Goal: Task Accomplishment & Management: Use online tool/utility

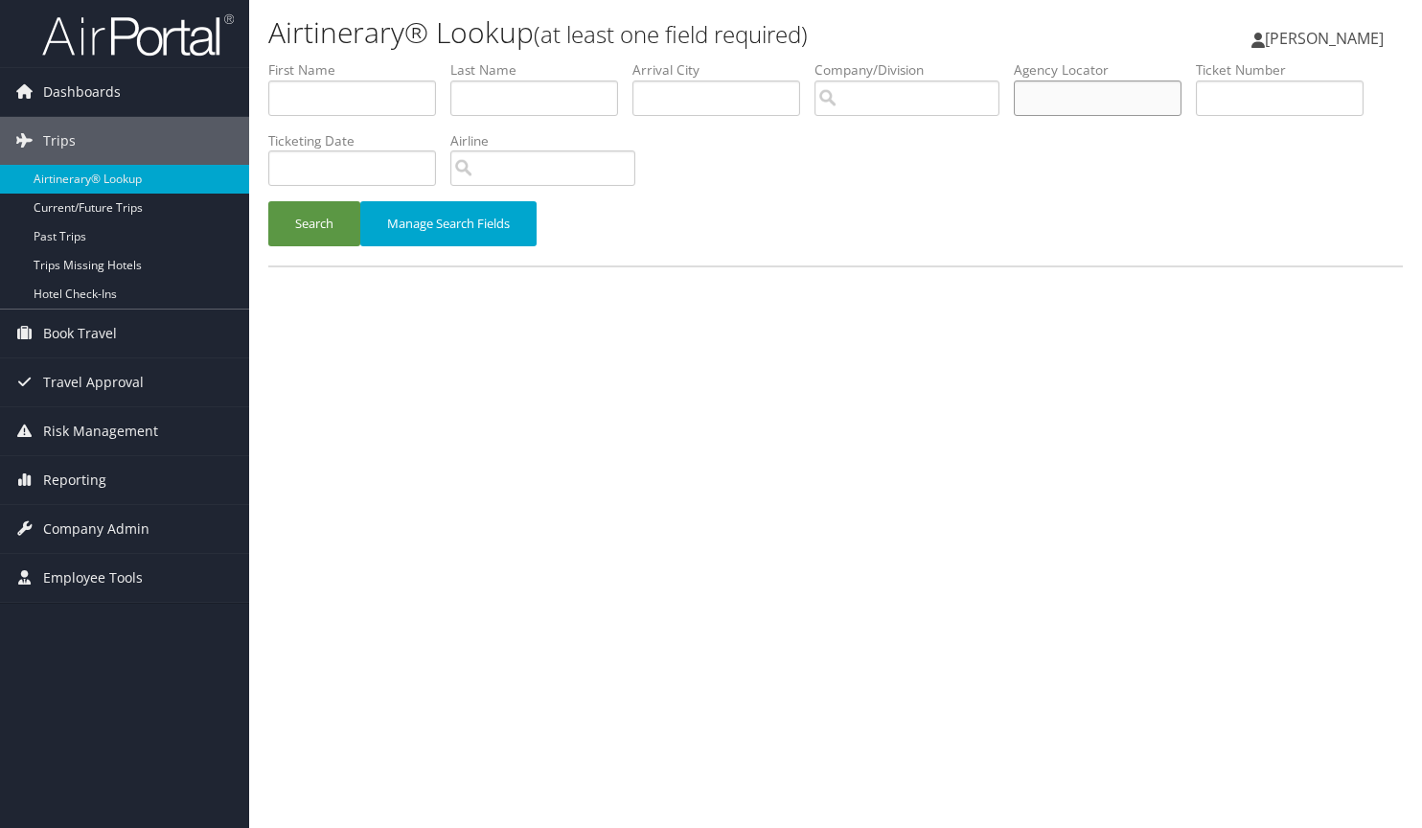
click at [1089, 95] on input "text" at bounding box center [1098, 97] width 168 height 35
type input "DHYYBT"
click at [268, 201] on button "Search" at bounding box center [314, 223] width 92 height 45
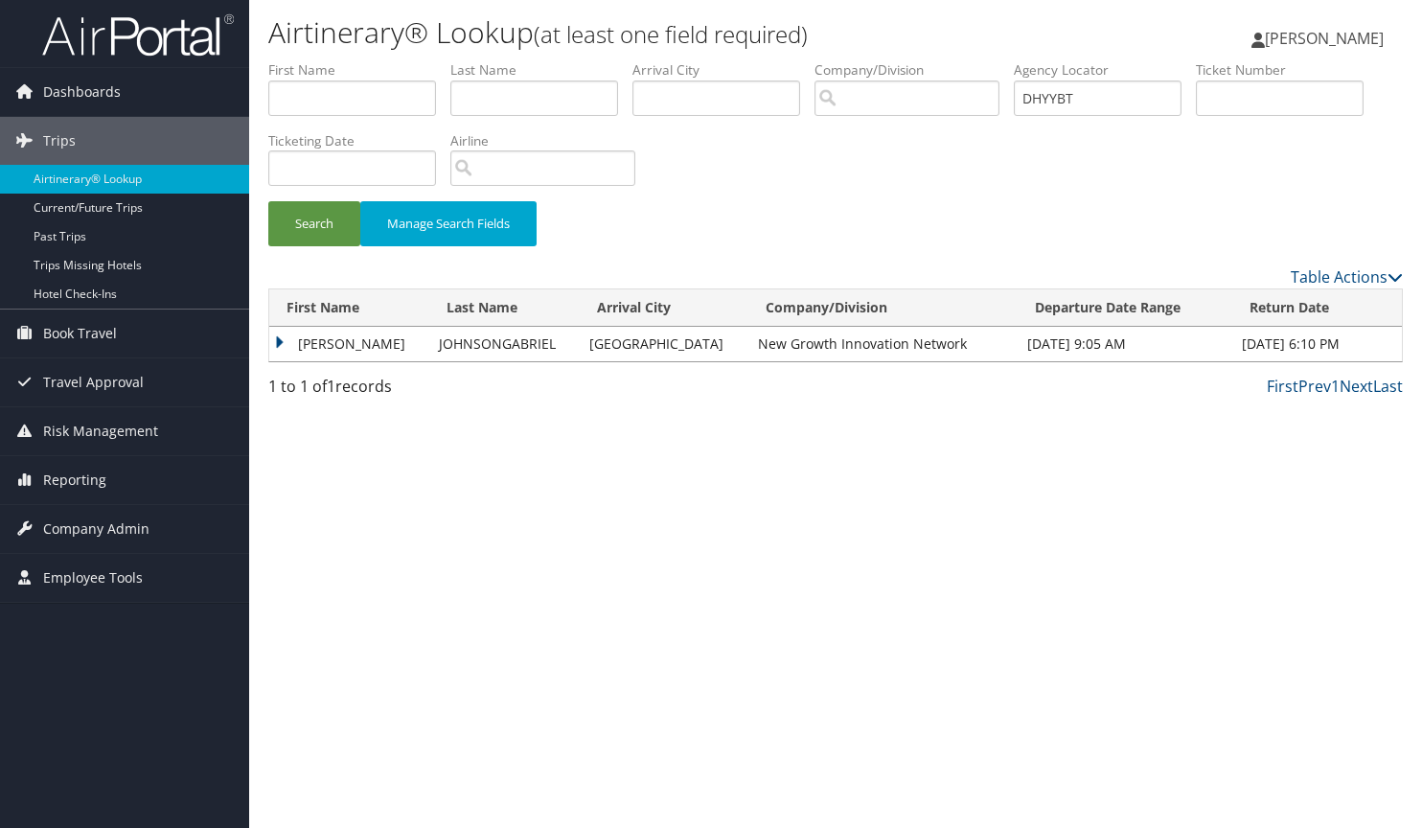
click at [277, 338] on td "[PERSON_NAME]" at bounding box center [349, 344] width 160 height 34
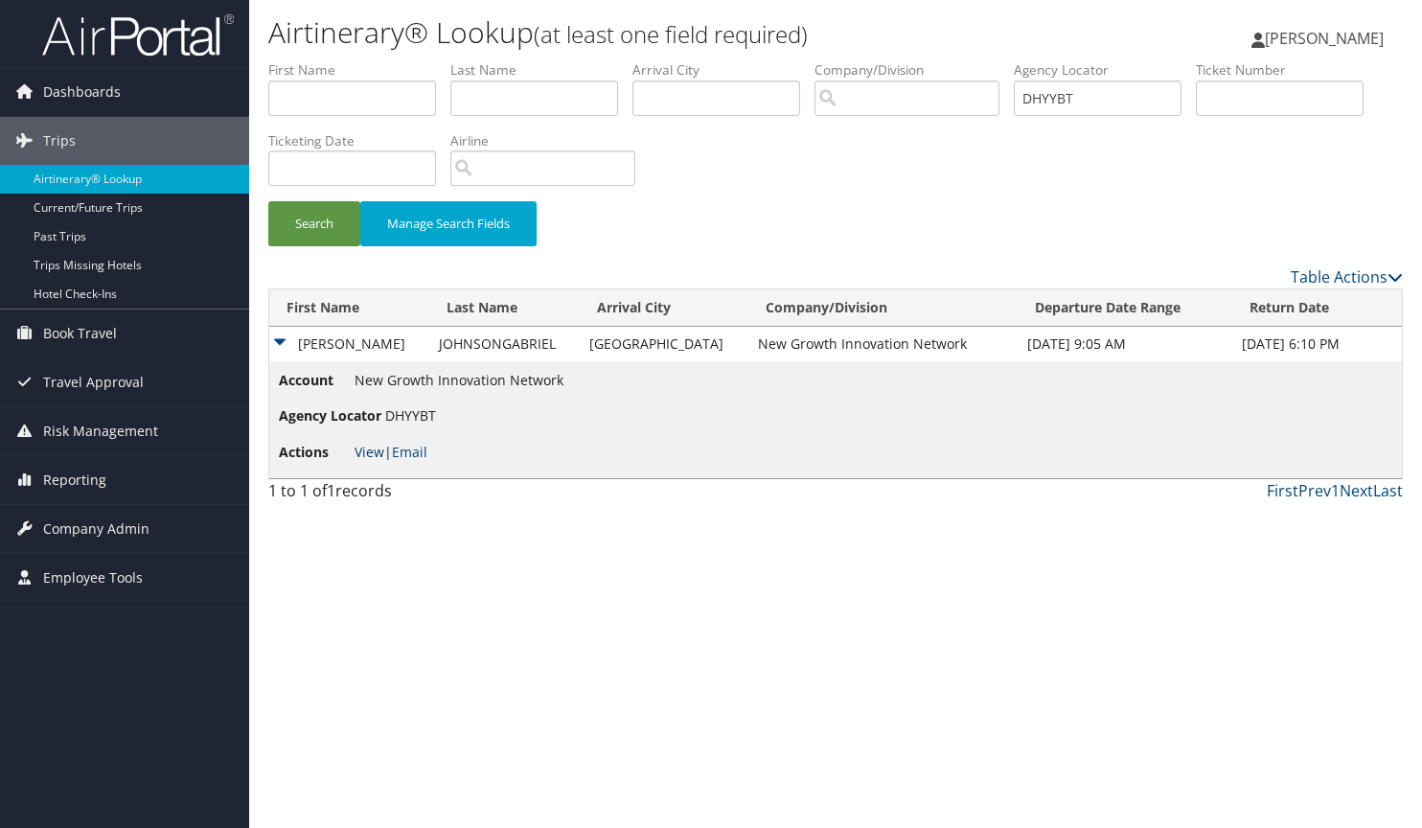
click at [364, 449] on link "View" at bounding box center [370, 452] width 30 height 18
click at [423, 452] on link "Email" at bounding box center [409, 452] width 35 height 18
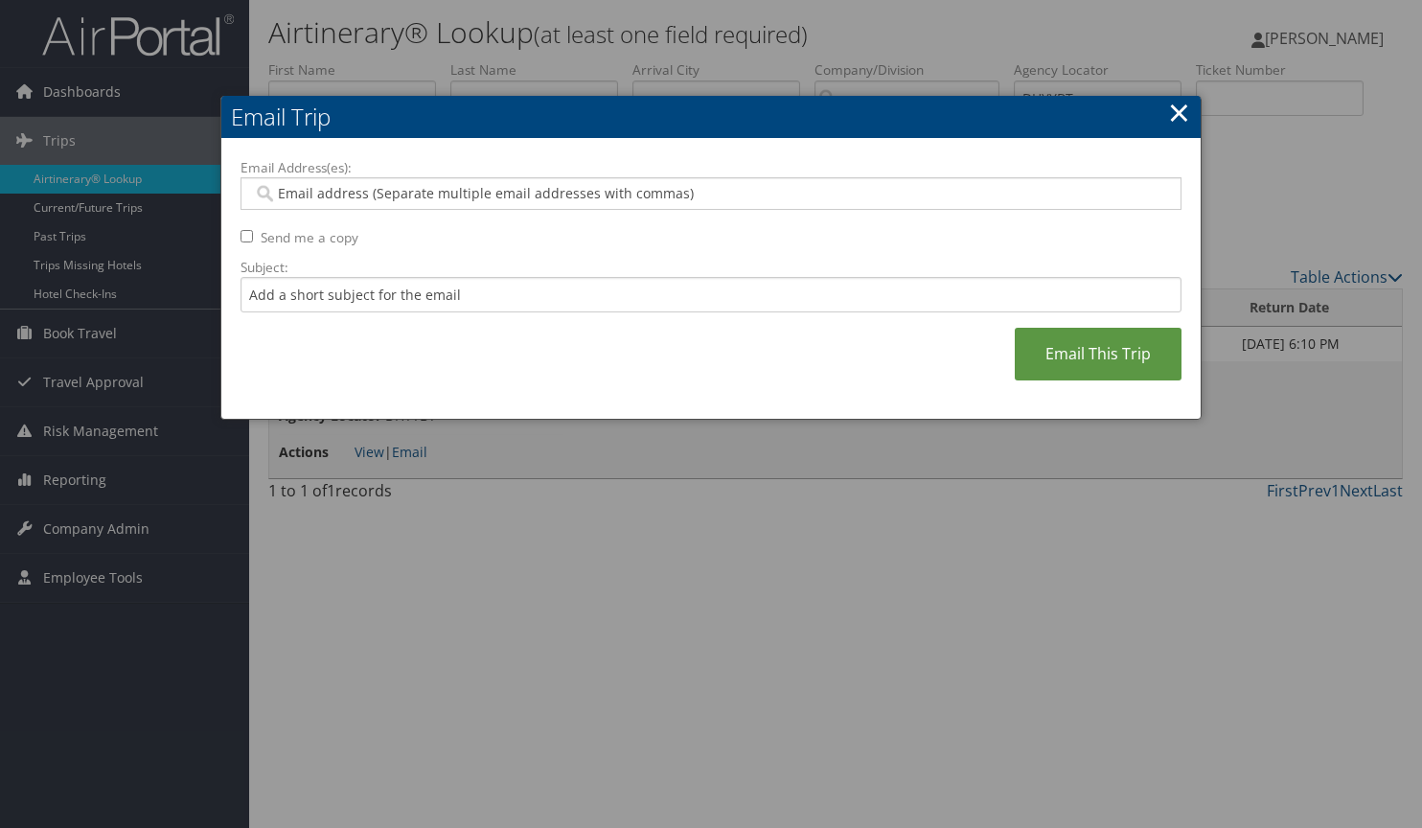
paste input "[PERSON_NAME][EMAIL_ADDRESS][DOMAIN_NAME]"
type input "[PERSON_NAME][EMAIL_ADDRESS][DOMAIN_NAME]"
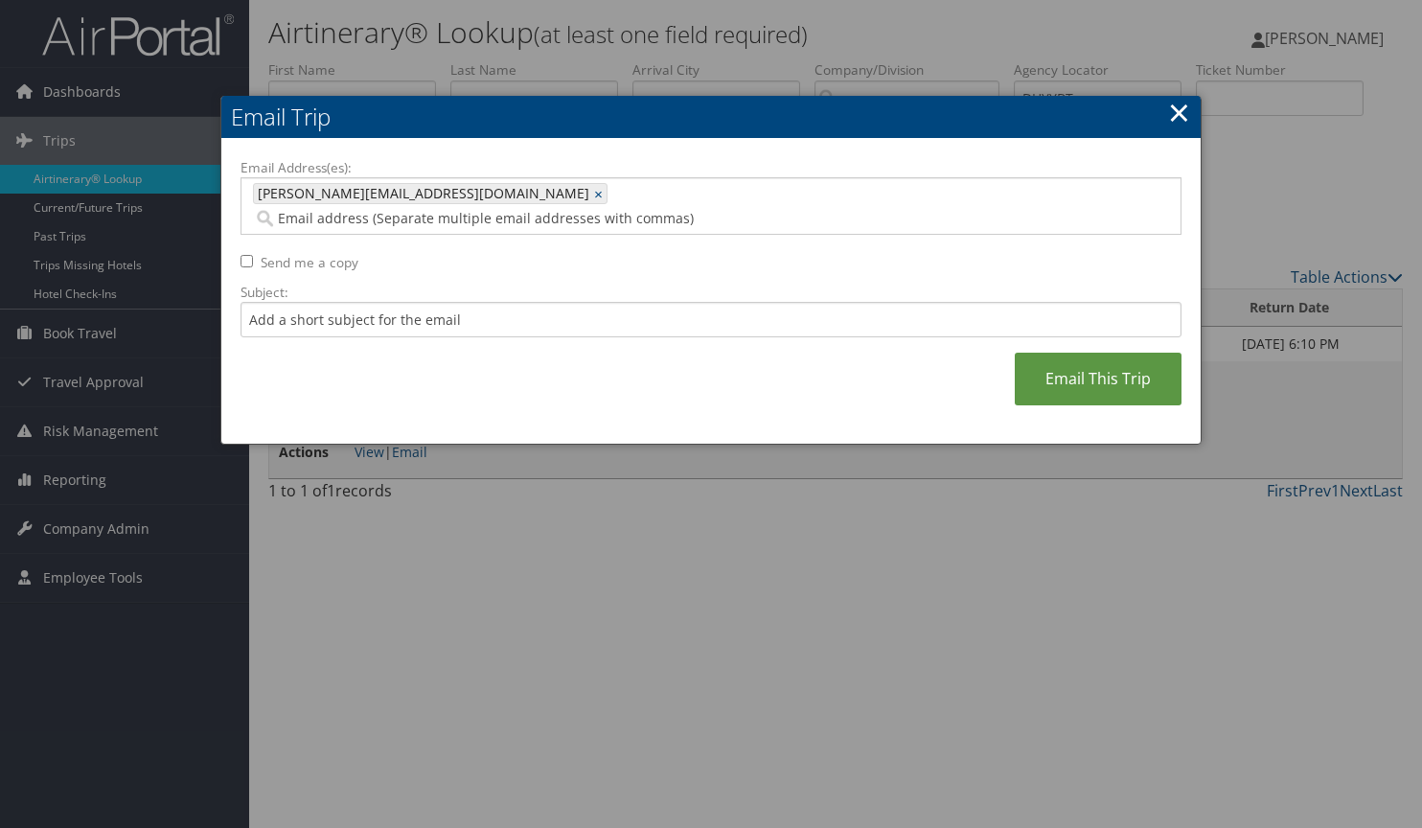
click at [249, 255] on input "Send me a copy" at bounding box center [247, 261] width 12 height 12
checkbox input "true"
click at [308, 302] on input "Subject:" at bounding box center [711, 319] width 941 height 35
type input "Trip to CVG"
click at [1133, 353] on link "Email This Trip" at bounding box center [1098, 379] width 167 height 53
